Goal: Complete application form

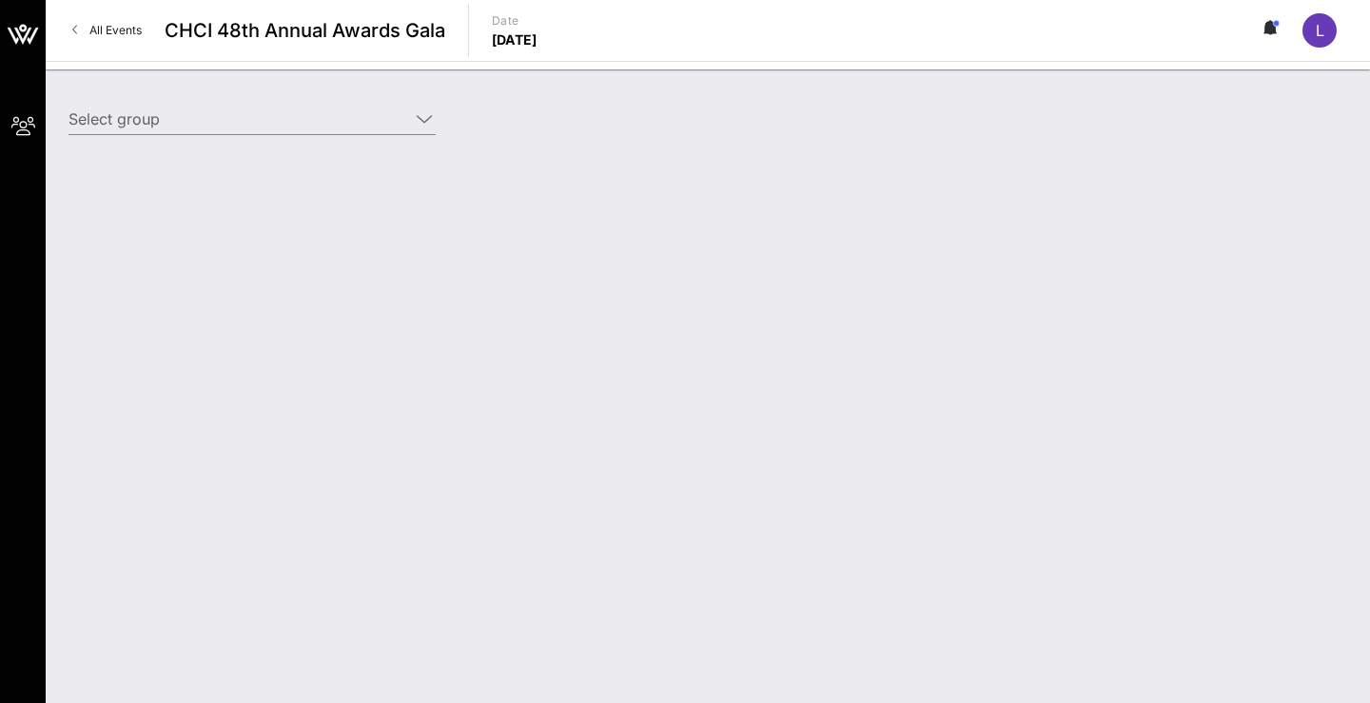
type input "[DEMOGRAPHIC_DATA] ([DEMOGRAPHIC_DATA]) [[PERSON_NAME], [EMAIL_ADDRESS][DOMAIN_…"
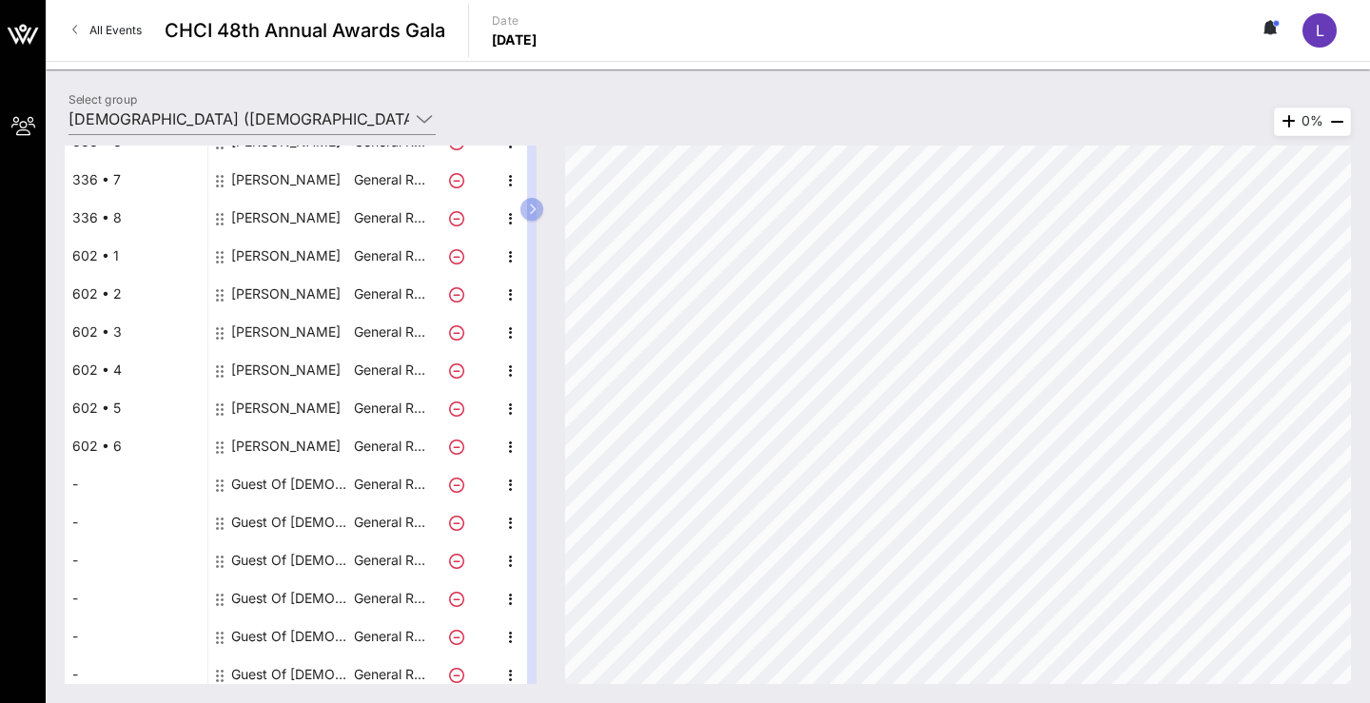
scroll to position [378, 0]
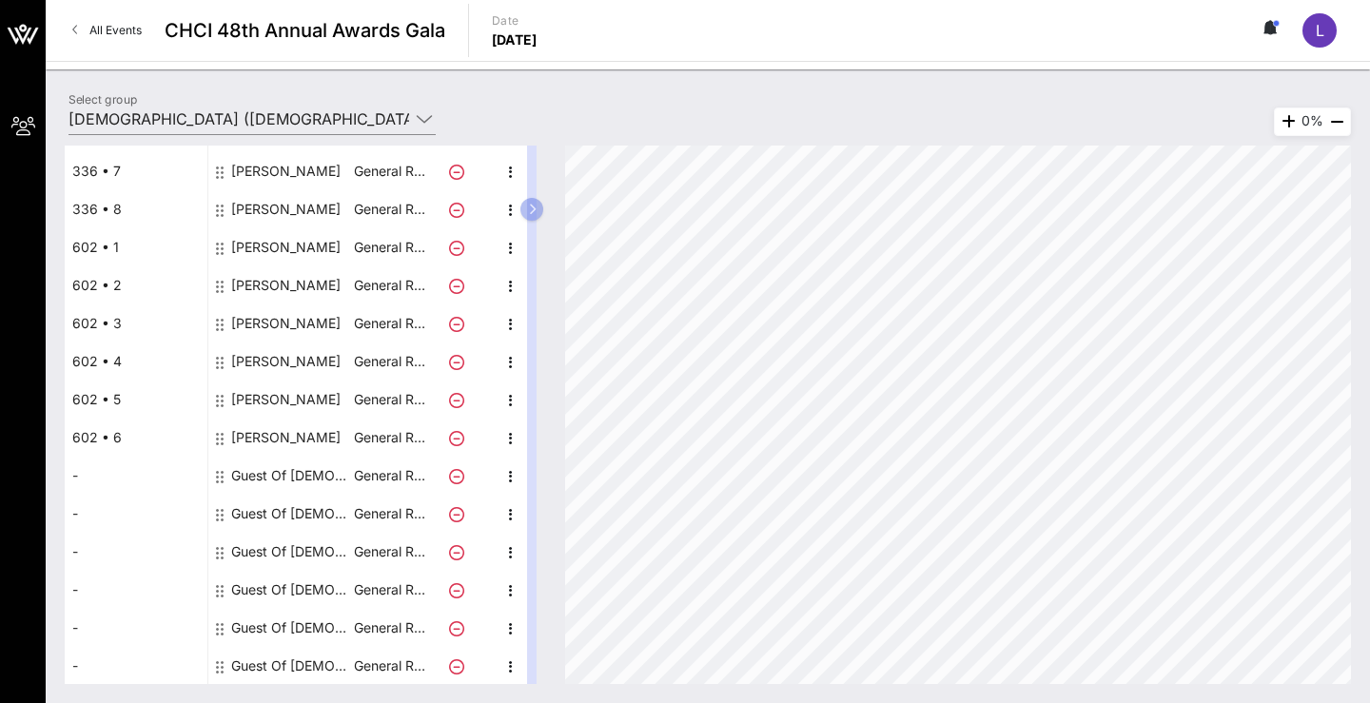
click at [257, 476] on div "Guest Of [DEMOGRAPHIC_DATA]" at bounding box center [291, 476] width 120 height 38
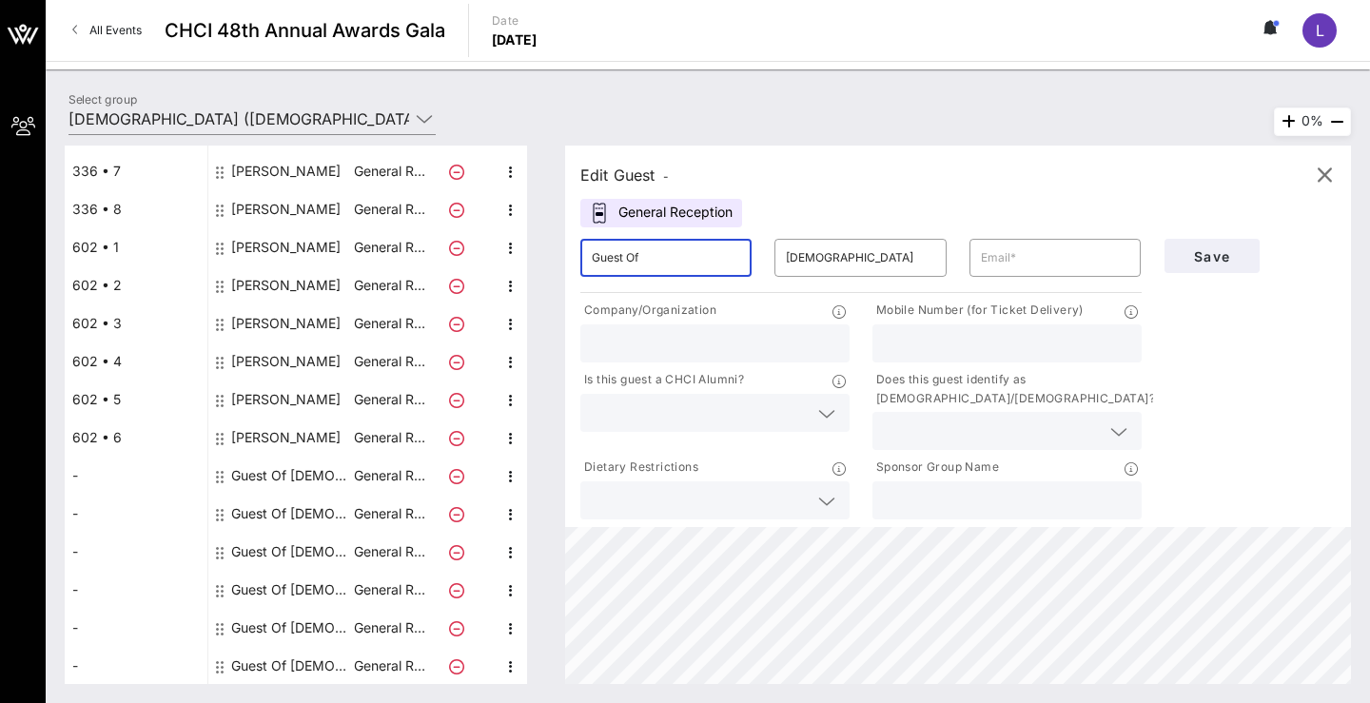
click at [694, 259] on input "Guest Of" at bounding box center [666, 258] width 148 height 30
type input "[PERSON_NAME]"
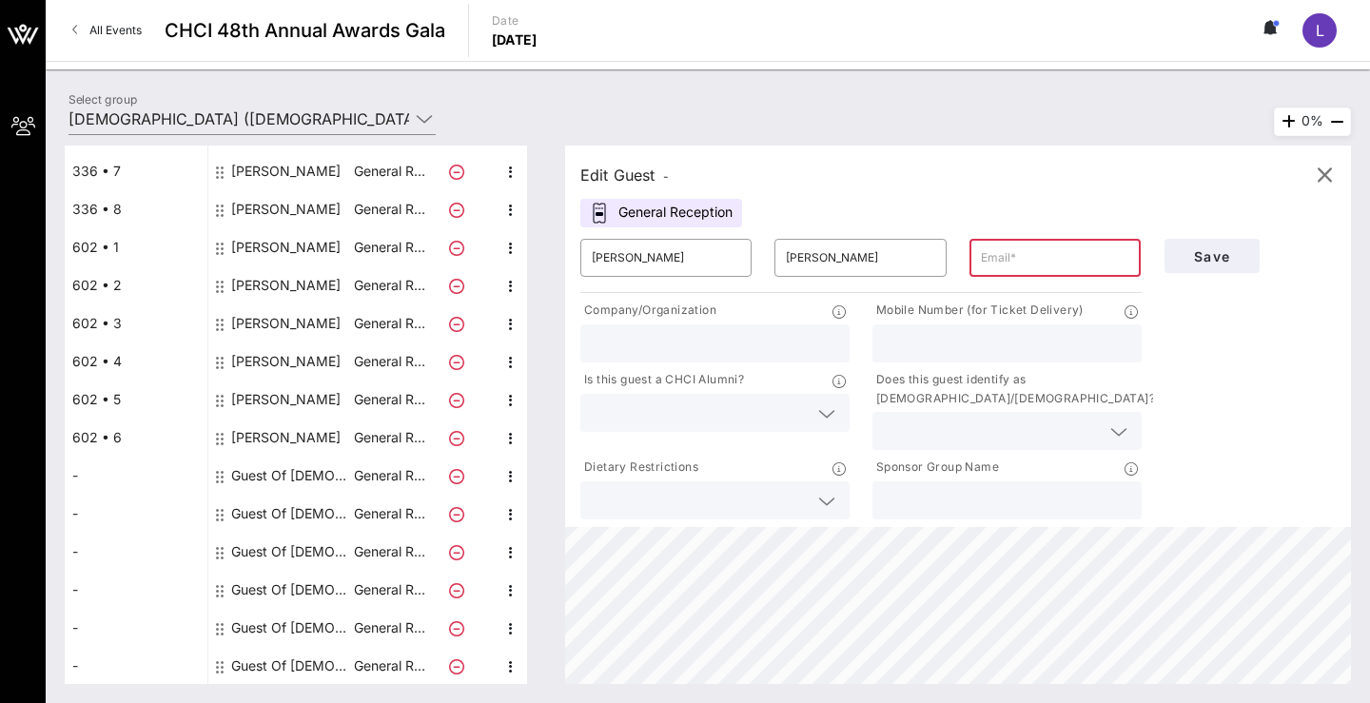
click at [997, 265] on input "text" at bounding box center [1055, 258] width 148 height 30
paste input "[EMAIL_ADDRESS][DOMAIN_NAME]"
type input "[EMAIL_ADDRESS][DOMAIN_NAME]"
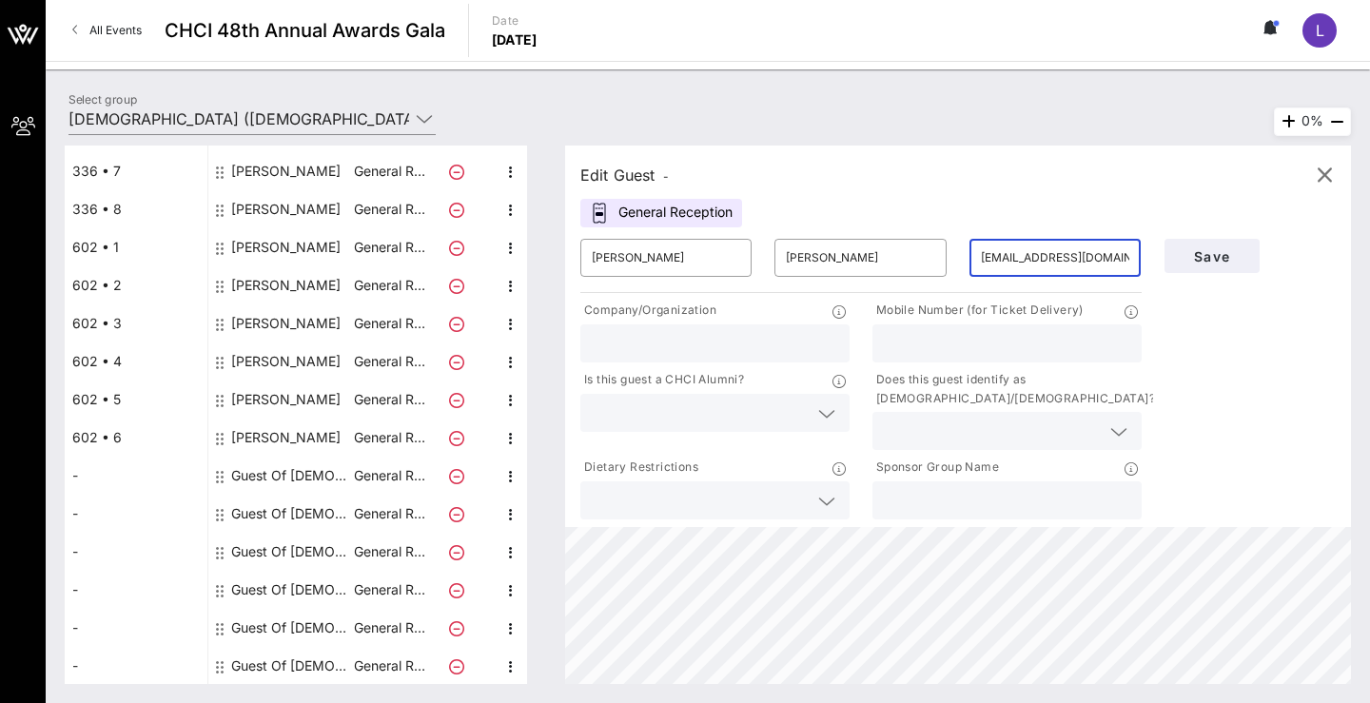
click at [694, 344] on input "text" at bounding box center [715, 343] width 246 height 25
type input "N"
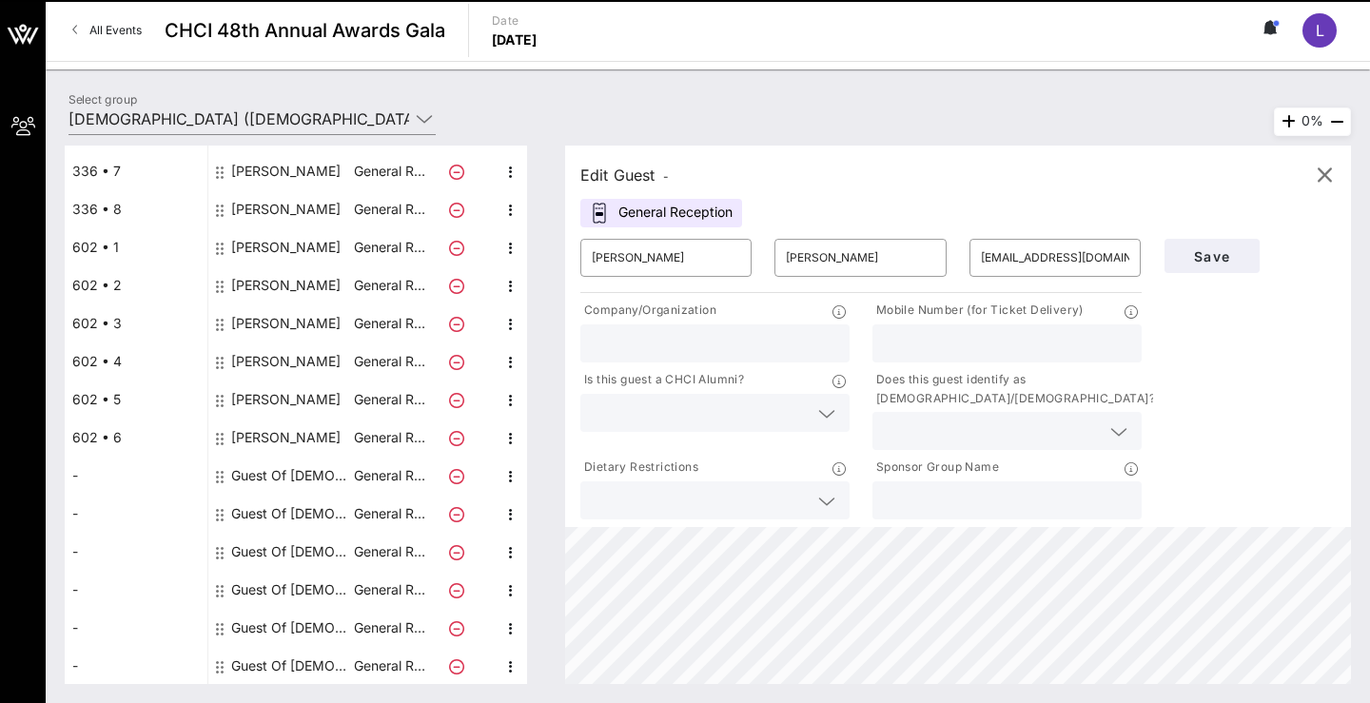
click at [938, 346] on input "text" at bounding box center [1007, 343] width 246 height 25
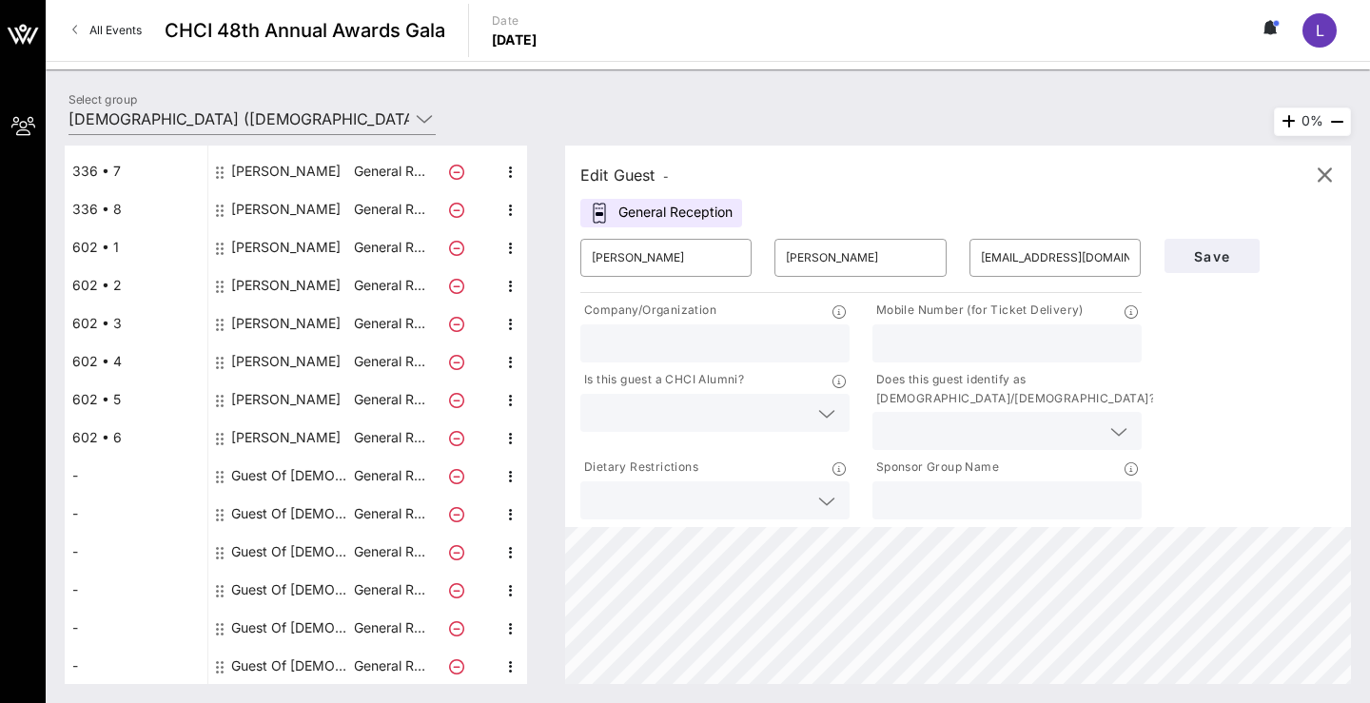
type input "2102408978"
click at [948, 440] on input "text" at bounding box center [992, 431] width 216 height 25
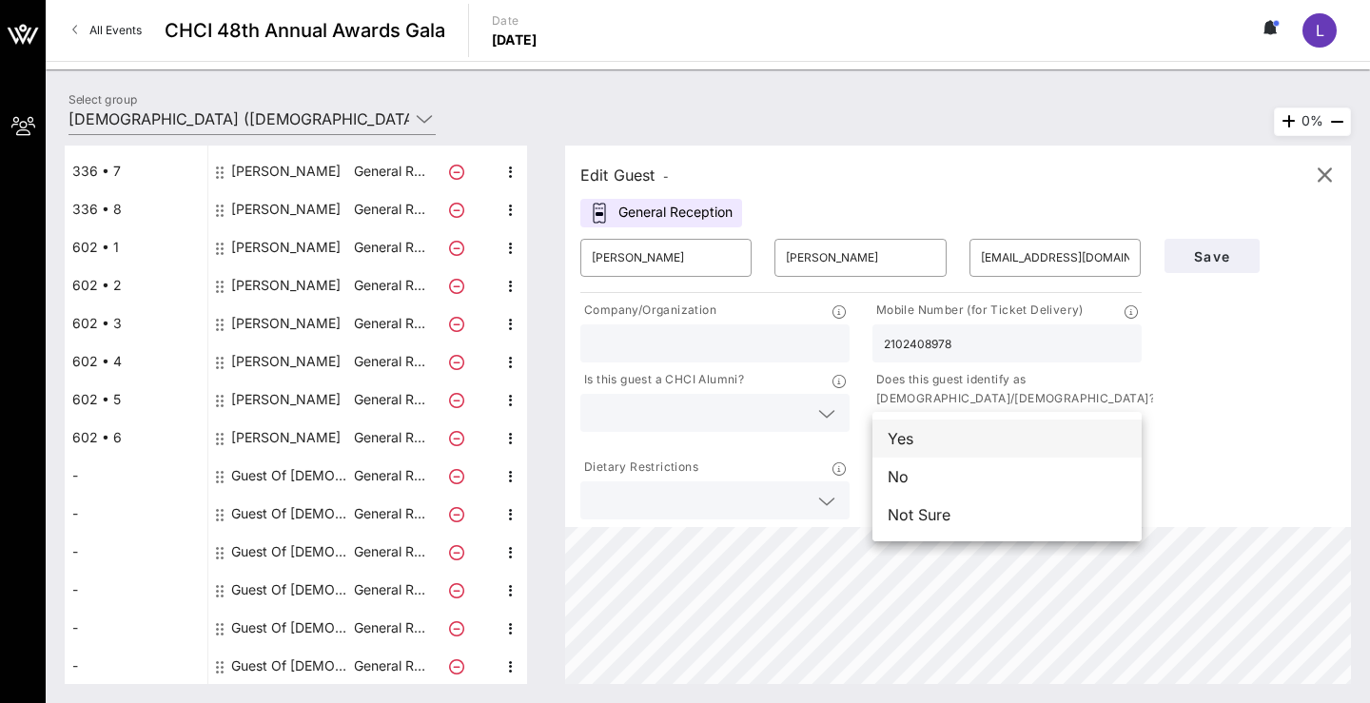
click at [948, 440] on div "Yes" at bounding box center [1006, 439] width 269 height 38
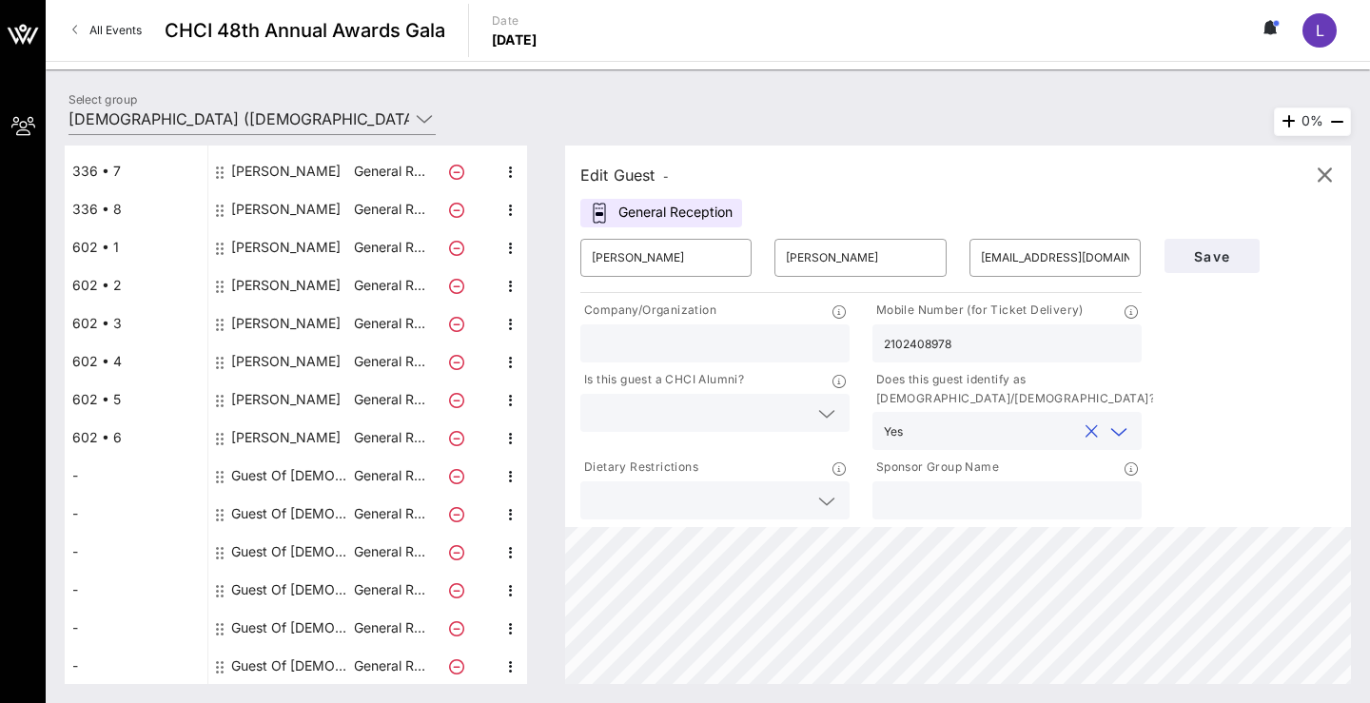
click at [819, 413] on icon at bounding box center [826, 413] width 17 height 23
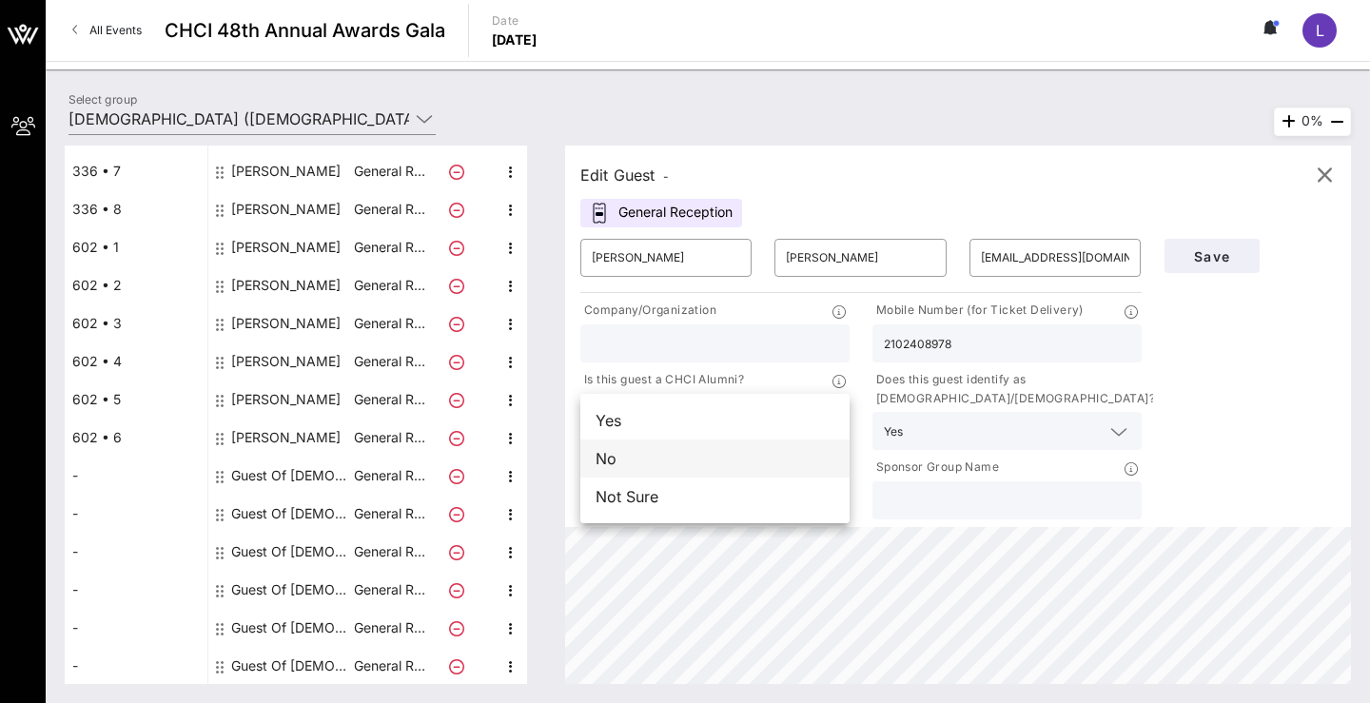
click at [779, 466] on div "No" at bounding box center [714, 459] width 269 height 38
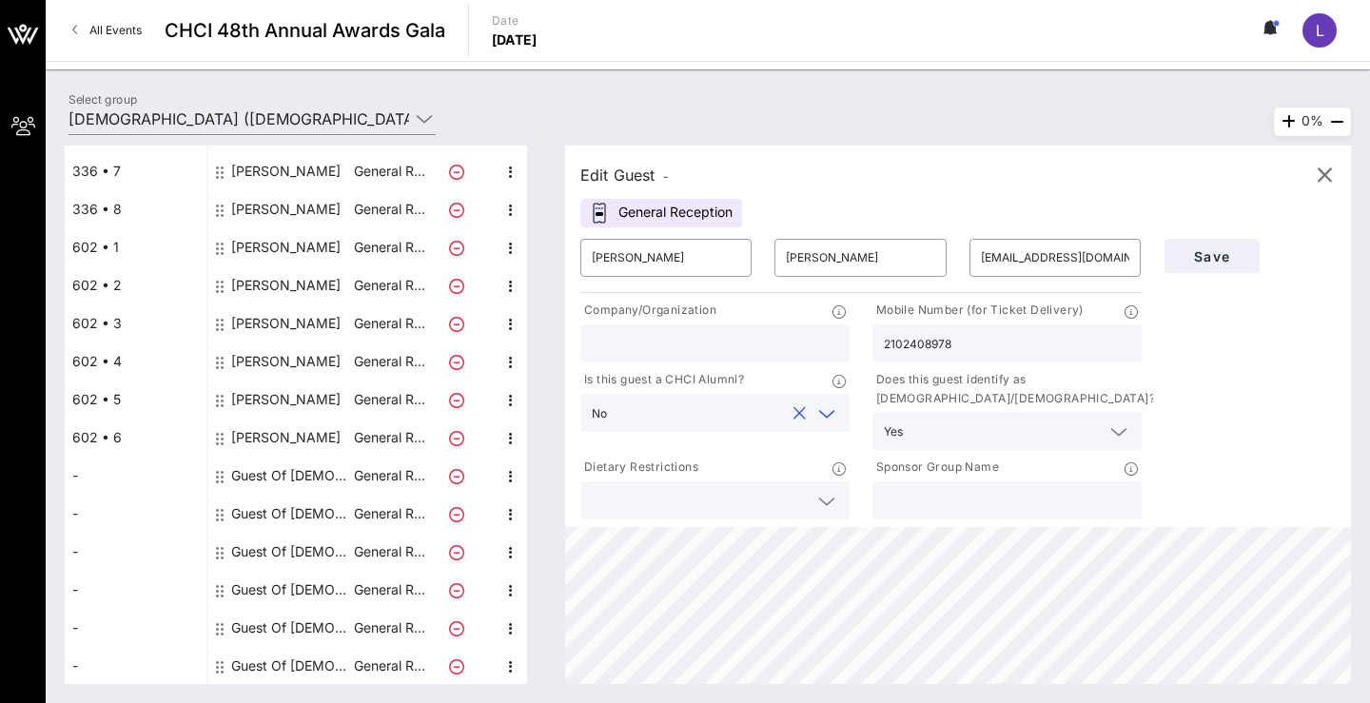
click at [898, 498] on input "text" at bounding box center [1007, 500] width 246 height 25
click at [688, 348] on input "text" at bounding box center [715, 343] width 246 height 25
type input "[US_STATE] Education Association"
click at [897, 503] on input "text" at bounding box center [1007, 500] width 246 height 25
type input "[DEMOGRAPHIC_DATA]"
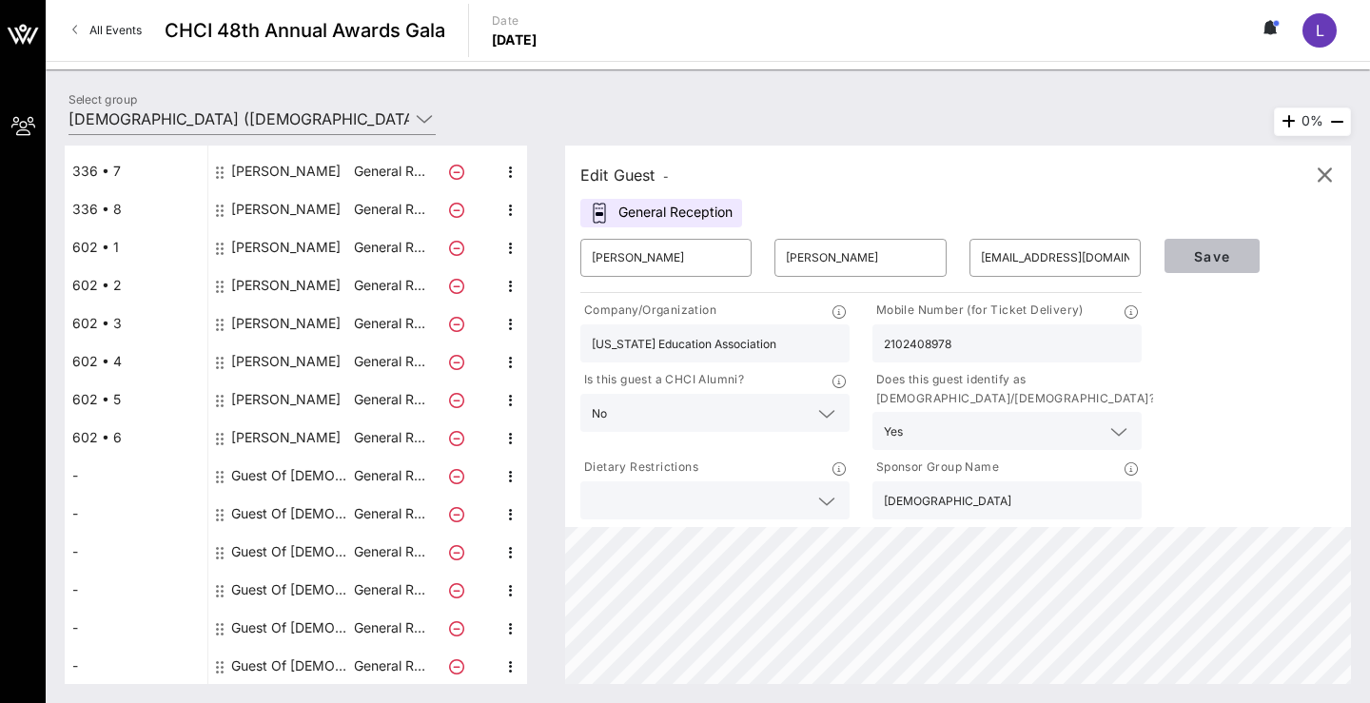
click at [1218, 242] on button "Save" at bounding box center [1211, 256] width 95 height 34
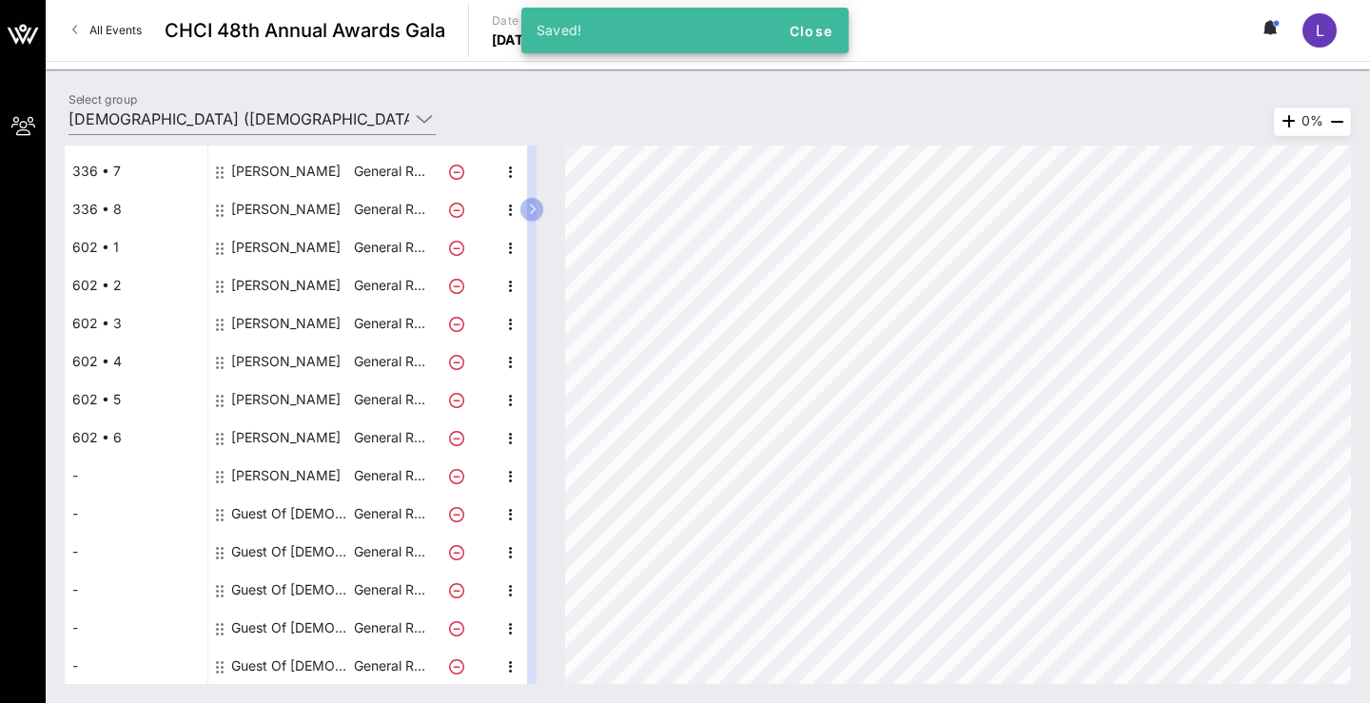
click at [293, 509] on div "Guest Of [DEMOGRAPHIC_DATA]" at bounding box center [291, 514] width 120 height 38
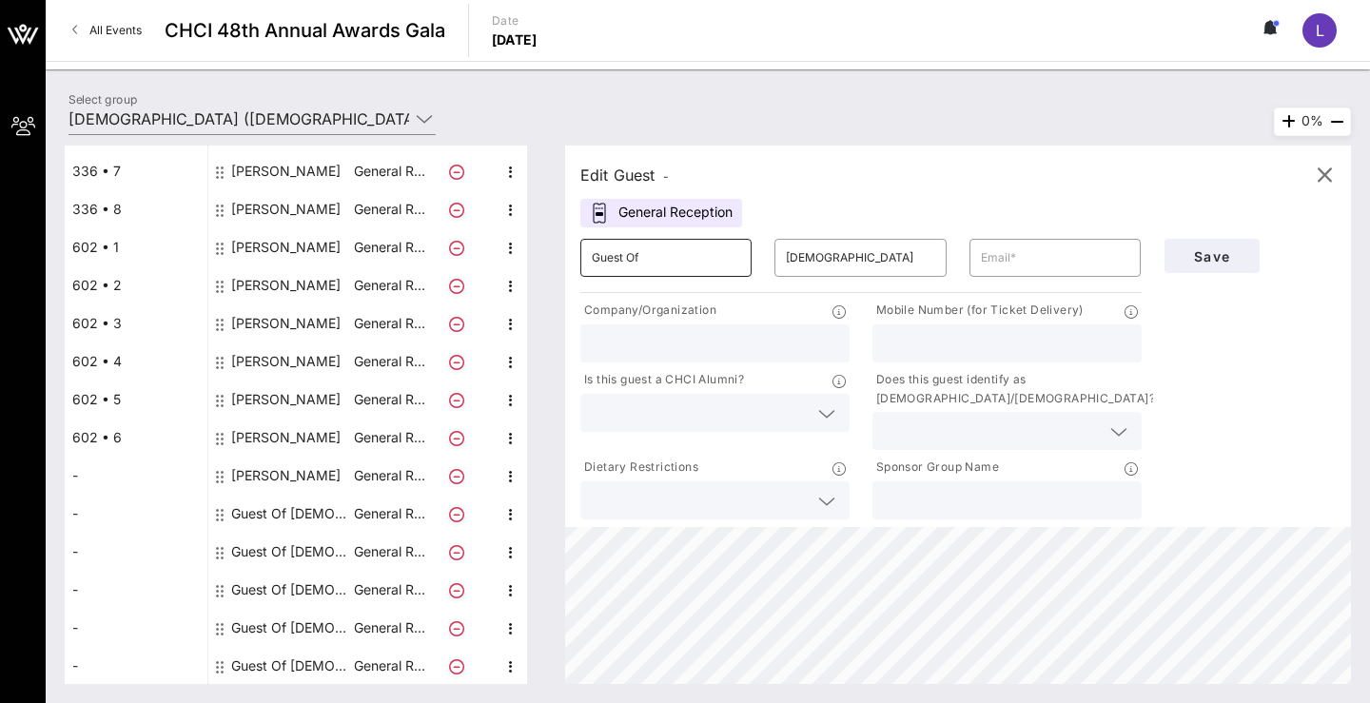
click at [716, 259] on input "Guest Of" at bounding box center [666, 258] width 148 height 30
type input "G"
type input "[PERSON_NAME]"
type input "[EMAIL_ADDRESS][DOMAIN_NAME]"
